Goal: Transaction & Acquisition: Book appointment/travel/reservation

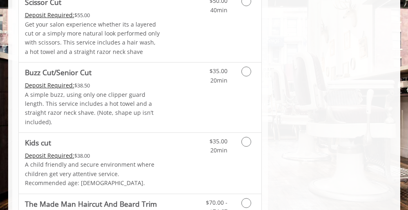
scroll to position [578, 0]
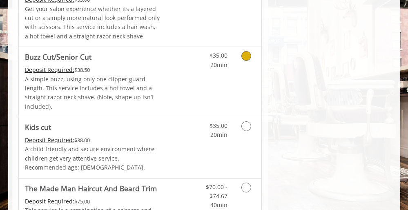
click at [154, 54] on span "Buzz Cut/Senior Cut" at bounding box center [93, 56] width 136 height 11
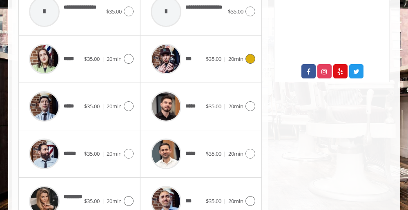
scroll to position [425, 0]
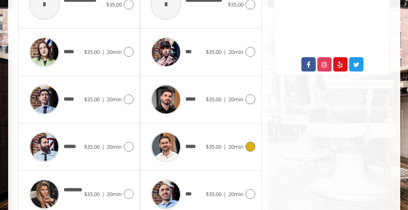
click at [203, 127] on div "*****" at bounding box center [176, 146] width 59 height 39
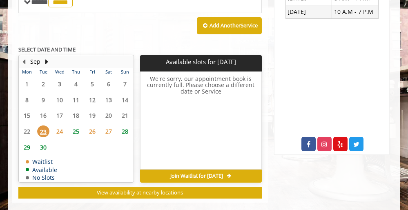
scroll to position [345, 0]
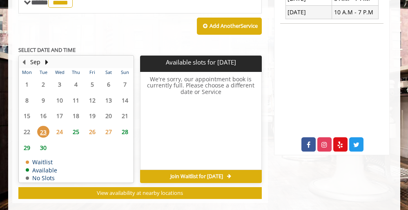
click at [75, 126] on span "25" at bounding box center [76, 132] width 12 height 12
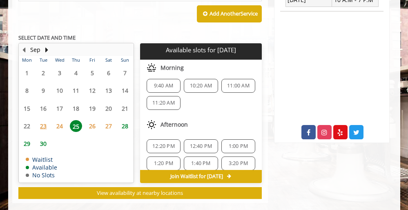
scroll to position [0, 0]
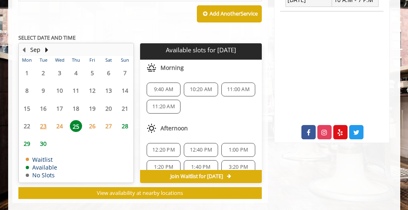
click at [167, 86] on span "9:40 AM" at bounding box center [163, 89] width 19 height 7
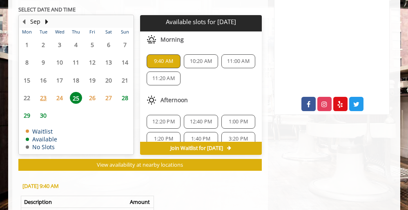
scroll to position [375, 0]
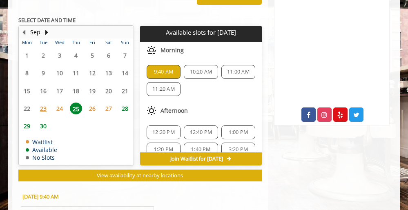
click at [163, 86] on span "11:20 AM" at bounding box center [163, 89] width 22 height 7
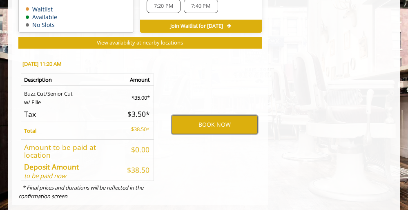
scroll to position [507, 0]
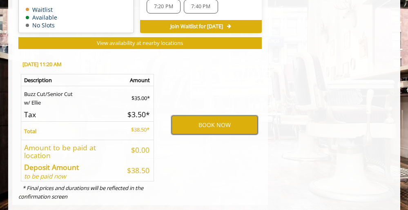
click at [206, 116] on button "BOOK NOW" at bounding box center [215, 125] width 86 height 19
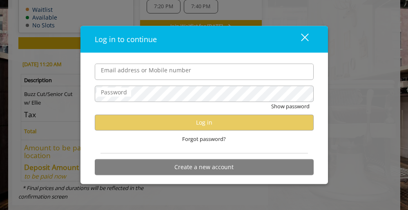
click at [127, 71] on input "Email address or Mobile number" at bounding box center [204, 71] width 219 height 16
click at [304, 37] on div "close" at bounding box center [300, 39] width 16 height 12
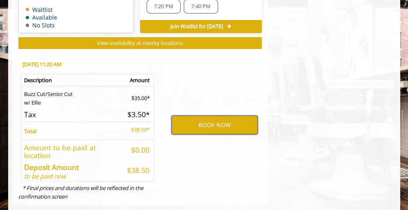
click at [215, 116] on button "BOOK NOW" at bounding box center [215, 125] width 86 height 19
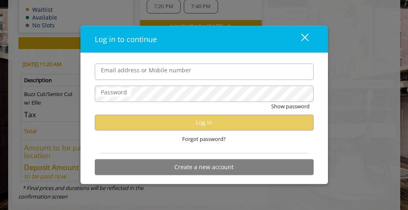
click at [303, 36] on div "close" at bounding box center [300, 39] width 16 height 12
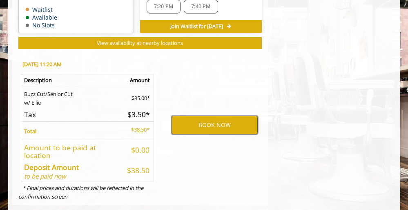
click at [215, 116] on button "BOOK NOW" at bounding box center [215, 125] width 86 height 19
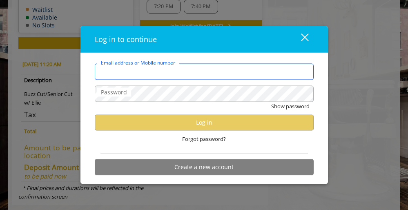
click at [132, 68] on input "Email address or Mobile number" at bounding box center [204, 71] width 219 height 16
type input "**********"
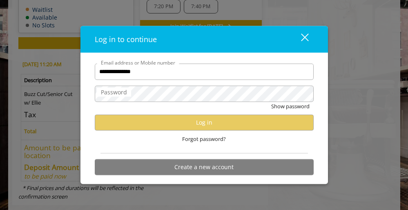
click at [125, 93] on label "Password" at bounding box center [114, 91] width 34 height 9
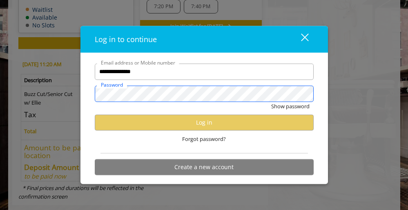
scroll to position [0, 0]
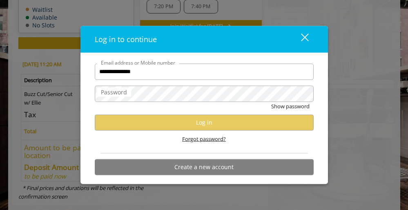
click at [215, 138] on span "Forgot password?" at bounding box center [204, 138] width 44 height 9
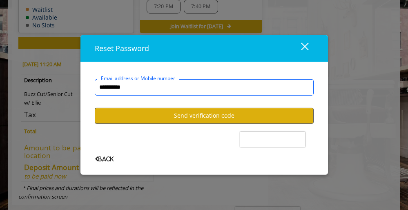
type input "**********"
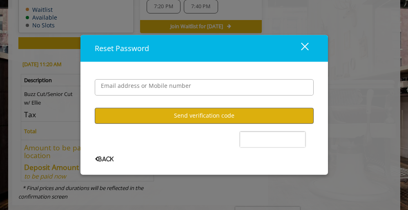
click at [171, 112] on button "Send verification code" at bounding box center [204, 116] width 219 height 16
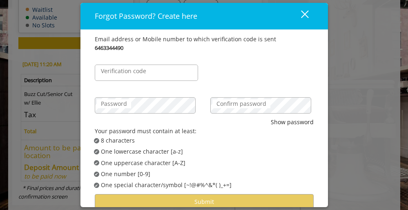
click at [113, 71] on label "Verification code" at bounding box center [124, 71] width 54 height 9
click at [113, 71] on input "Verification code" at bounding box center [146, 73] width 103 height 16
click at [112, 106] on label "Password" at bounding box center [114, 103] width 34 height 9
click at [216, 104] on label "Confirm password" at bounding box center [241, 103] width 58 height 9
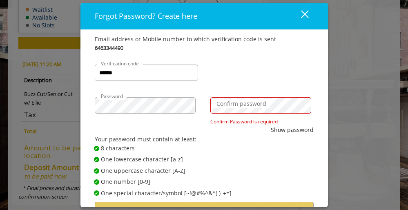
click at [219, 102] on label "Confirm password" at bounding box center [241, 103] width 58 height 9
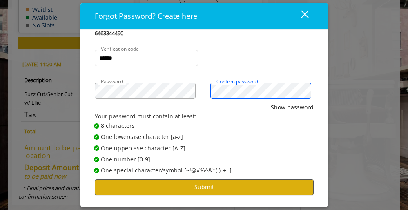
scroll to position [14, 0]
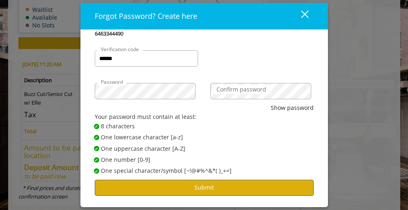
click at [211, 186] on button "Submit" at bounding box center [204, 188] width 219 height 16
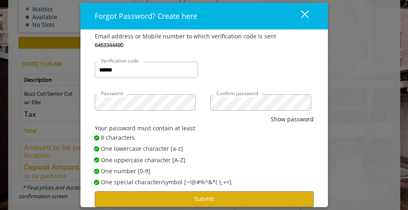
scroll to position [507, 0]
click at [112, 69] on input "******" at bounding box center [146, 70] width 103 height 16
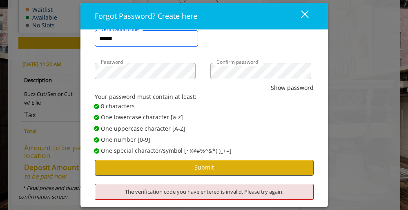
scroll to position [34, 0]
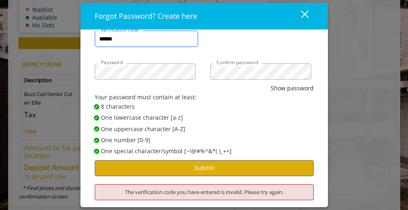
type input "******"
click at [211, 163] on button "Submit" at bounding box center [204, 168] width 219 height 16
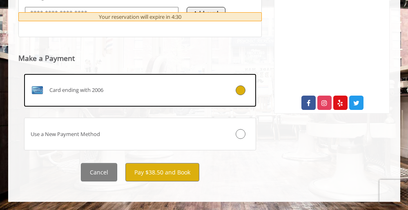
scroll to position [389, 0]
click at [151, 173] on button "Pay $38.50 and Book" at bounding box center [162, 172] width 74 height 18
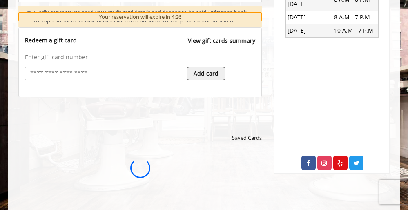
scroll to position [0, 0]
